Goal: Information Seeking & Learning: Find specific fact

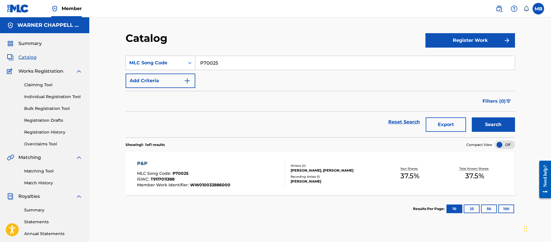
click at [148, 60] on div "SearchWithCriteriaa12b3c70-ce82-4ffb-b34a-4b7687ffc9d1 MLC Song Code P70025" at bounding box center [321, 63] width 390 height 14
click at [472, 117] on button "Search" at bounding box center [493, 124] width 43 height 14
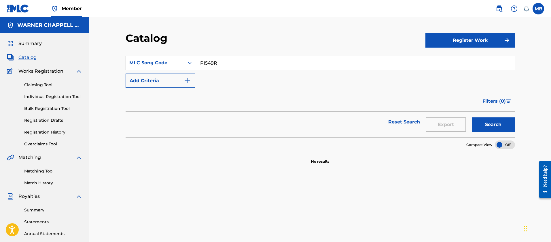
drag, startPoint x: 243, startPoint y: 65, endPoint x: 105, endPoint y: 63, distance: 138.6
click at [115, 65] on div "Catalog Register Work SearchWithCriteriaa12b3c70-ce82-4ffb-b34a-4b7687ffc9d1 ML…" at bounding box center [320, 173] width 462 height 312
paste input "89UZ"
click at [472, 117] on button "Search" at bounding box center [493, 124] width 43 height 14
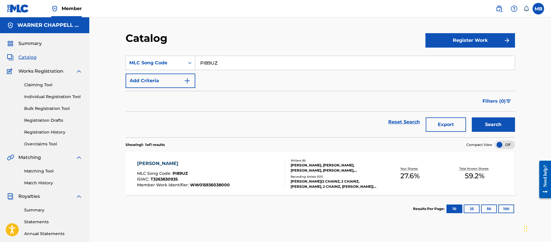
drag, startPoint x: 235, startPoint y: 58, endPoint x: 78, endPoint y: 60, distance: 157.3
click at [86, 61] on main "[PERSON_NAME] MUSIC INC Summary Catalog Works Registration Claiming Tool Indivi…" at bounding box center [275, 173] width 551 height 312
paste input "SA4VP4"
click at [472, 117] on button "Search" at bounding box center [493, 124] width 43 height 14
drag, startPoint x: 228, startPoint y: 59, endPoint x: 85, endPoint y: 48, distance: 143.9
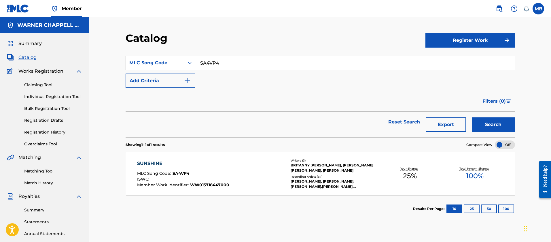
click at [90, 51] on div "Catalog Register Work SearchWithCriteriaa12b3c70-ce82-4ffb-b34a-4b7687ffc9d1 ML…" at bounding box center [320, 173] width 462 height 312
type input "v"
paste input "FV87MV"
type input "FV87MV"
click at [472, 117] on button "Search" at bounding box center [493, 124] width 43 height 14
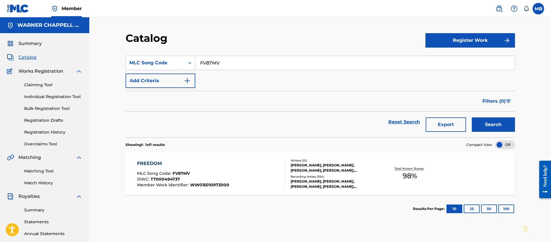
click at [254, 179] on div "FREEDOM MLC Song Code : FV87MV ISWC : T7000494737 Member Work Identifier : WW01…" at bounding box center [211, 173] width 148 height 27
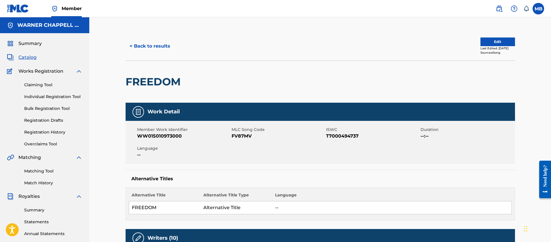
click at [496, 10] on img at bounding box center [499, 8] width 7 height 7
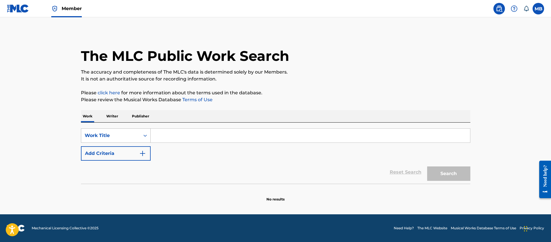
click at [126, 141] on div "Work Title" at bounding box center [116, 135] width 70 height 14
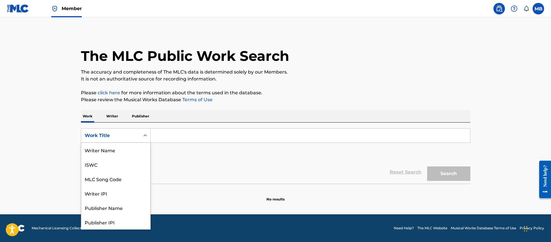
scroll to position [29, 0]
click at [121, 148] on div "MLC Song Code" at bounding box center [115, 150] width 69 height 14
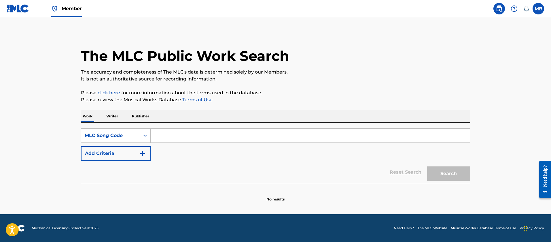
click at [202, 127] on div "SearchWithCriteriae6f74e45-5f5d-4c52-83c2-c731b3d7c848 MLC Song Code Add Criter…" at bounding box center [276, 152] width 390 height 61
click at [204, 134] on input "Search Form" at bounding box center [311, 136] width 320 height 14
paste input "PF1V05"
type input "PF1V05"
click at [427, 166] on button "Search" at bounding box center [448, 173] width 43 height 14
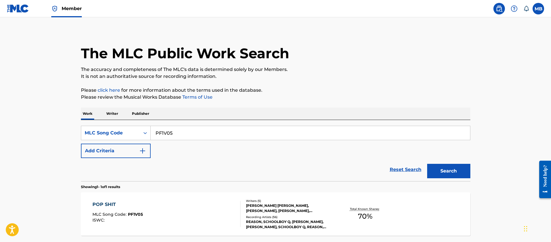
scroll to position [54, 0]
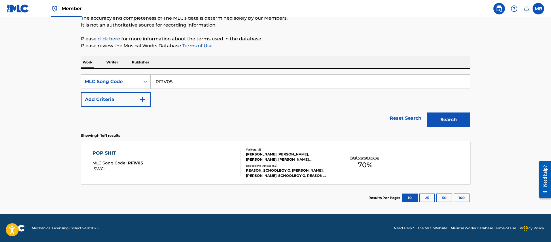
click at [212, 160] on div "POP SHIT MLC Song Code : PF1V05 ISWC :" at bounding box center [166, 163] width 148 height 26
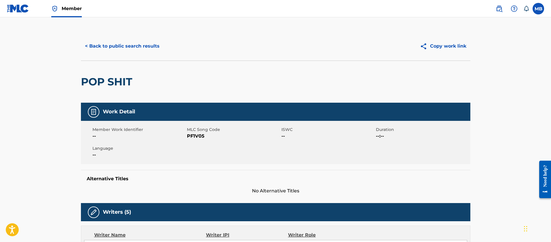
click at [497, 10] on img at bounding box center [499, 8] width 7 height 7
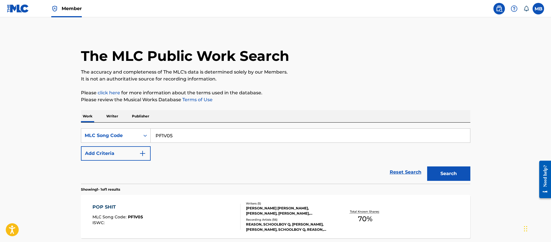
drag, startPoint x: 206, startPoint y: 124, endPoint x: 160, endPoint y: 134, distance: 46.7
click at [161, 134] on div "SearchWithCriteriae6f74e45-5f5d-4c52-83c2-c731b3d7c848 MLC Song Code PF1V05 Add…" at bounding box center [276, 152] width 390 height 61
click at [165, 135] on input "PF1V05" at bounding box center [311, 136] width 320 height 14
paste input "IVDGD"
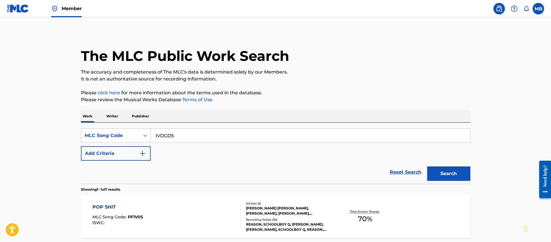
click at [427, 166] on button "Search" at bounding box center [448, 173] width 43 height 14
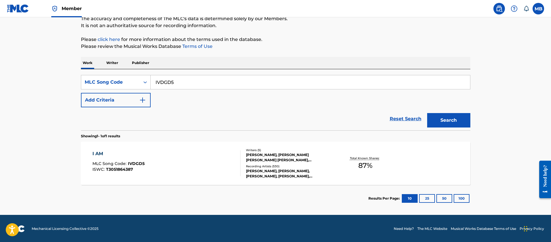
scroll to position [54, 0]
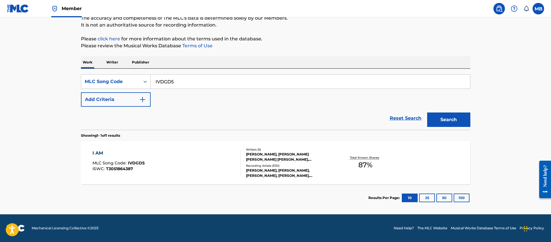
drag, startPoint x: 180, startPoint y: 83, endPoint x: 85, endPoint y: 57, distance: 98.7
click at [102, 71] on div "SearchWithCriteriae6f74e45-5f5d-4c52-83c2-c731b3d7c848 MLC Song Code IVDGD5 Add…" at bounding box center [276, 99] width 390 height 61
paste input "DQ5F24"
type input "DQ5F24"
click at [427, 112] on button "Search" at bounding box center [448, 119] width 43 height 14
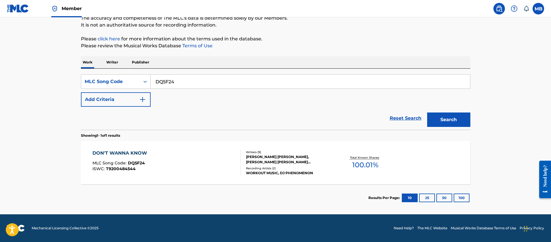
click at [198, 163] on div "DON'T WANNA KNOW MLC Song Code : DQ5F24 ISWC : T9200484544" at bounding box center [166, 163] width 148 height 26
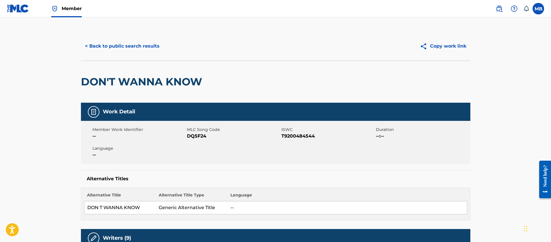
click at [197, 143] on div "Member Work Identifier -- MLC Song Code DQ5F24 ISWC T9200484544 Duration --:-- …" at bounding box center [276, 142] width 390 height 43
click at [197, 144] on div "Member Work Identifier -- MLC Song Code DQ5F24 ISWC T9200484544 Duration --:-- …" at bounding box center [276, 142] width 390 height 43
copy span "DQ5F24"
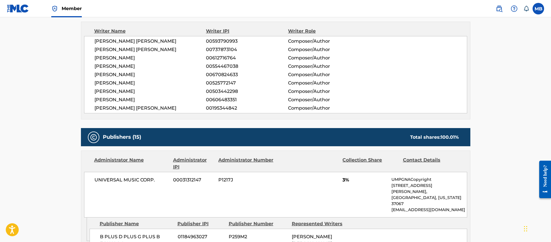
scroll to position [216, 0]
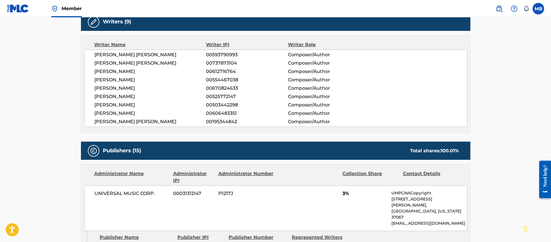
click at [63, 1] on link "Member" at bounding box center [66, 8] width 31 height 17
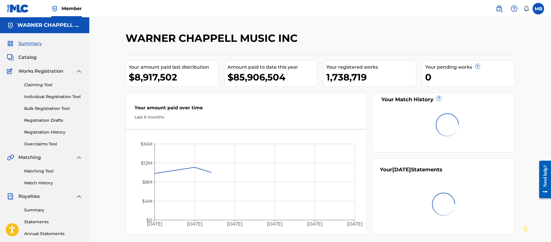
click at [26, 58] on span "Catalog" at bounding box center [27, 57] width 18 height 7
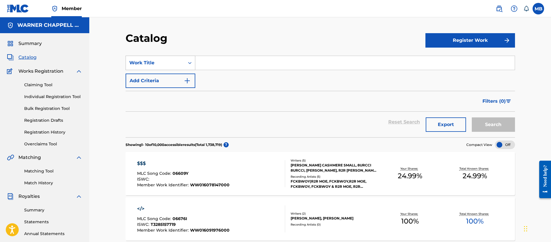
click at [159, 65] on div "Work Title" at bounding box center [155, 62] width 52 height 7
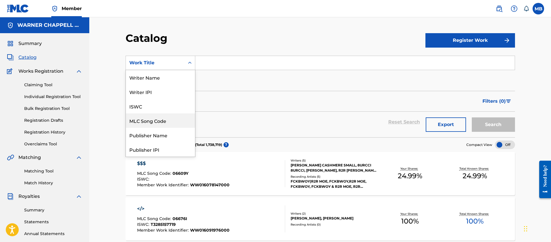
click at [163, 118] on div "MLC Song Code" at bounding box center [160, 120] width 69 height 14
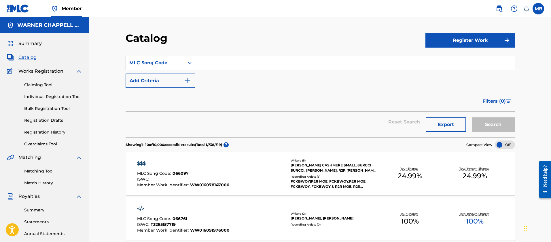
click at [219, 57] on input "Search Form" at bounding box center [355, 63] width 320 height 14
paste input "DQ5F24"
type input "DQ5F24"
click at [472, 117] on button "Search" at bounding box center [493, 124] width 43 height 14
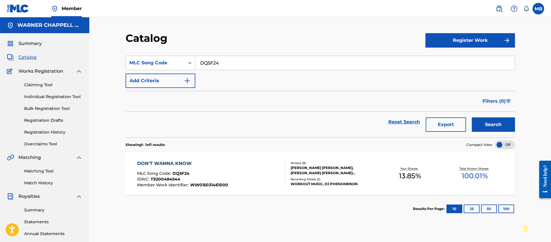
click at [237, 165] on div "DON'T WANNA KNOW MLC Song Code : DQ5F24 ISWC : T9200484544 Member Work Identifi…" at bounding box center [211, 173] width 148 height 27
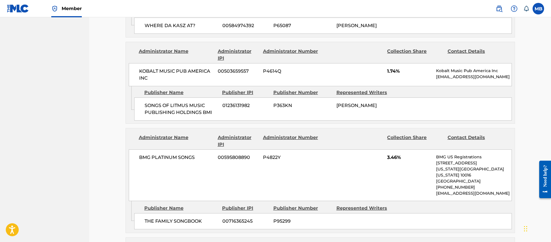
scroll to position [659, 0]
